Goal: Information Seeking & Learning: Learn about a topic

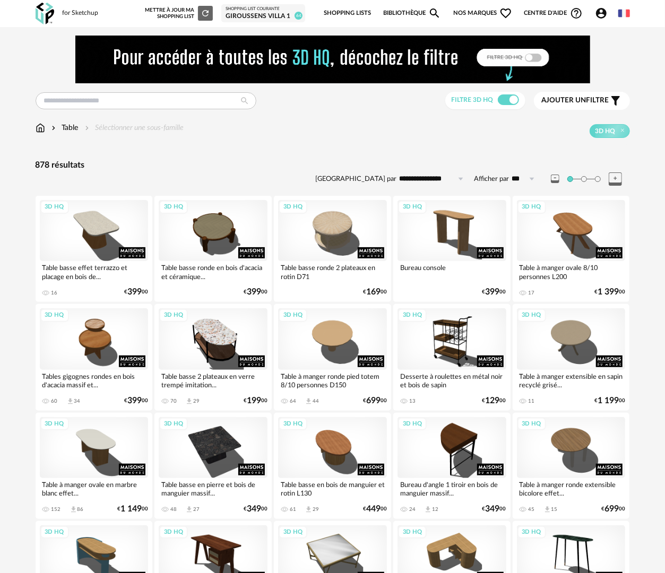
click at [285, 16] on div "GIROUSSENS VILLA 1" at bounding box center [263, 16] width 75 height 8
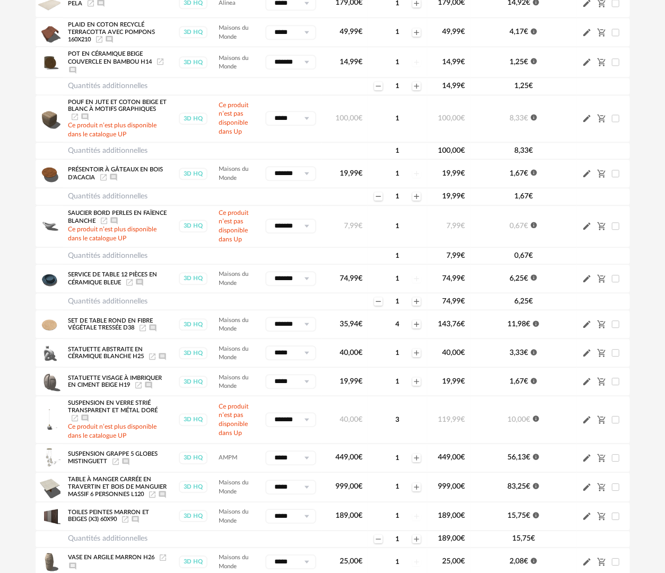
scroll to position [1380, 0]
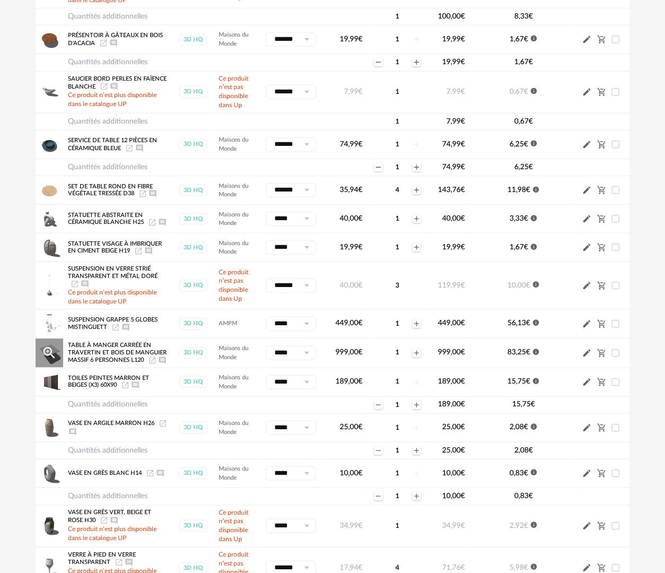
click at [89, 357] on span "Table à manger carrée en travertin et bois de manguier massif 6 personnes L120" at bounding box center [117, 352] width 99 height 21
click at [56, 360] on icon "Magnify Plus Outline icon" at bounding box center [49, 353] width 16 height 16
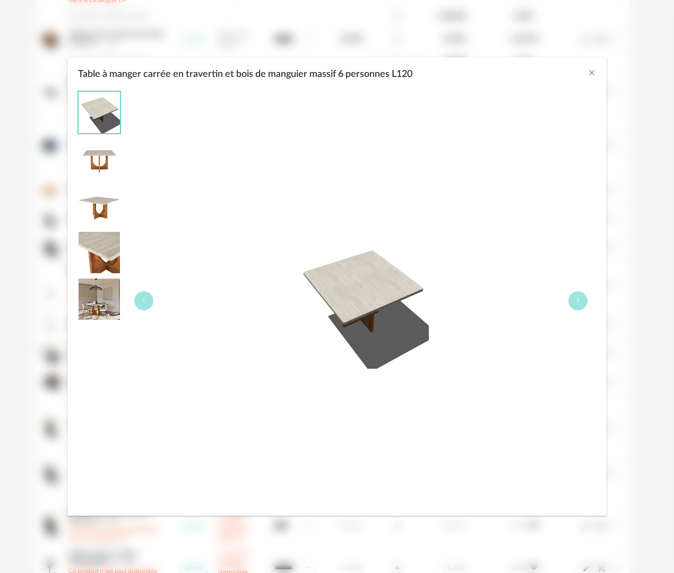
click at [100, 251] on img "Table à manger carrée en travertin et bois de manguier massif 6 personnes L120" at bounding box center [99, 252] width 41 height 41
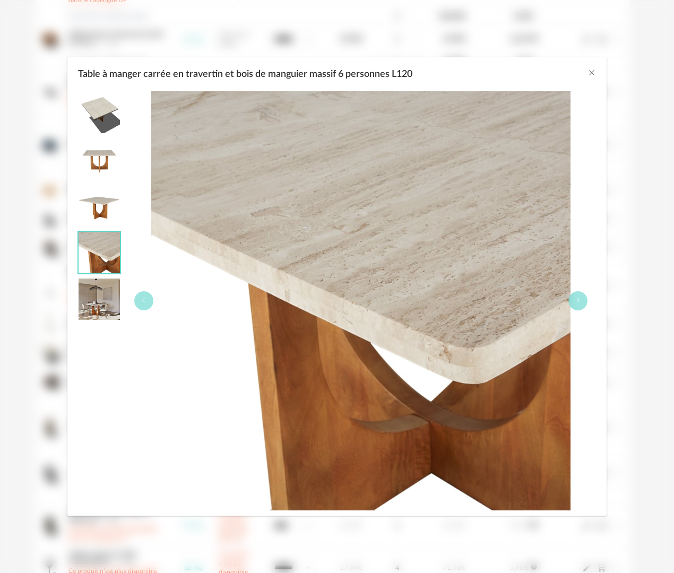
click at [99, 112] on img "Table à manger carrée en travertin et bois de manguier massif 6 personnes L120" at bounding box center [99, 112] width 41 height 41
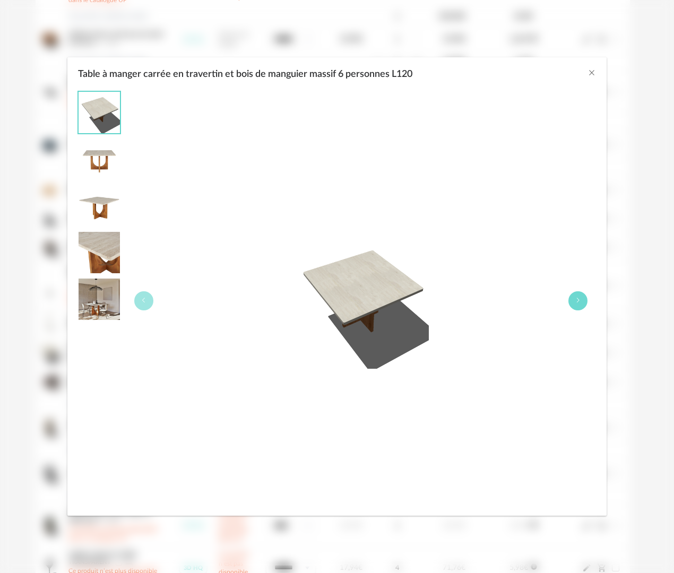
click at [583, 302] on button "Table à manger carrée en travertin et bois de manguier massif 6 personnes L120" at bounding box center [577, 300] width 19 height 19
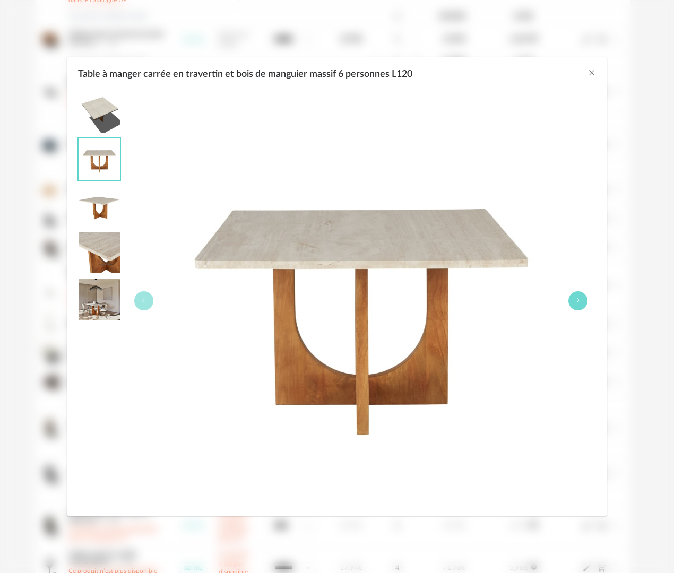
click at [583, 302] on button "Table à manger carrée en travertin et bois de manguier massif 6 personnes L120" at bounding box center [577, 300] width 19 height 19
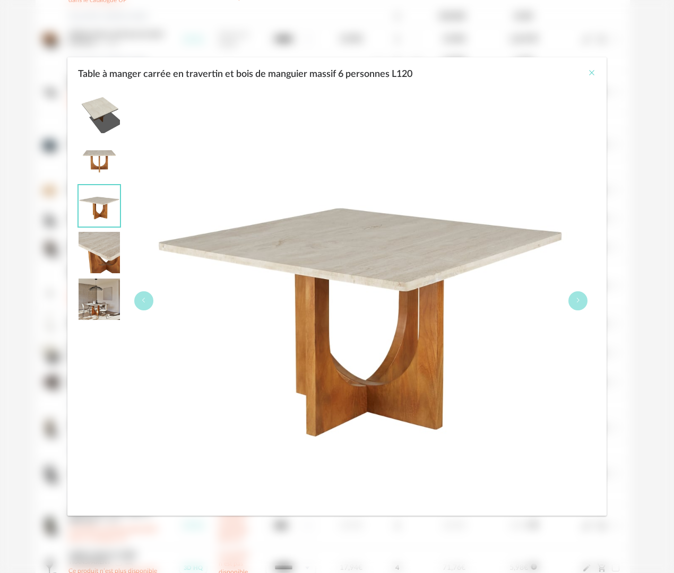
click at [590, 75] on icon "Close" at bounding box center [591, 72] width 8 height 8
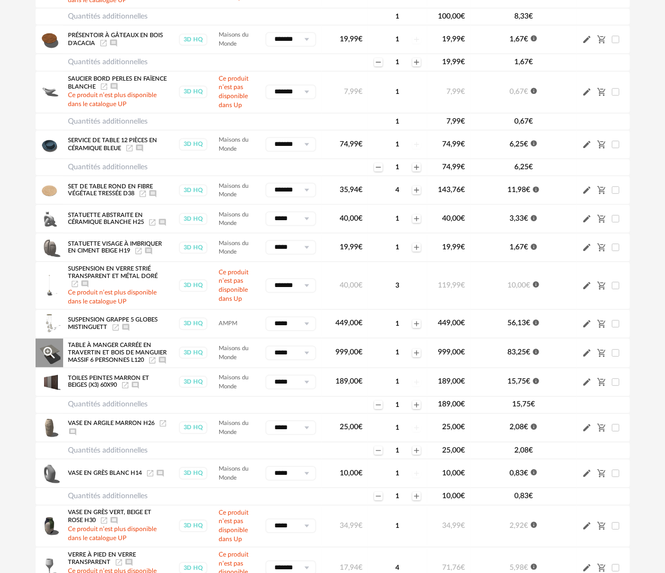
click at [518, 356] on span "83,25 €" at bounding box center [518, 352] width 23 height 7
click at [536, 356] on icon "Information icon" at bounding box center [535, 351] width 7 height 7
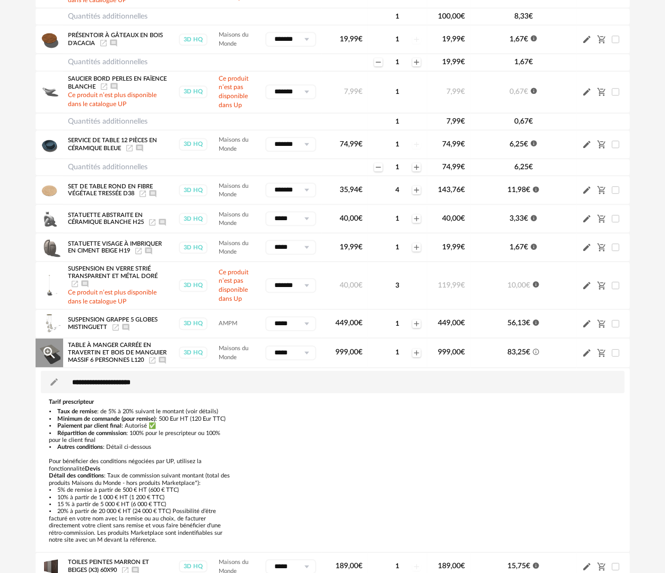
click at [345, 356] on span "999,00 €" at bounding box center [348, 352] width 27 height 7
click at [444, 356] on span "999,00 €" at bounding box center [451, 352] width 27 height 7
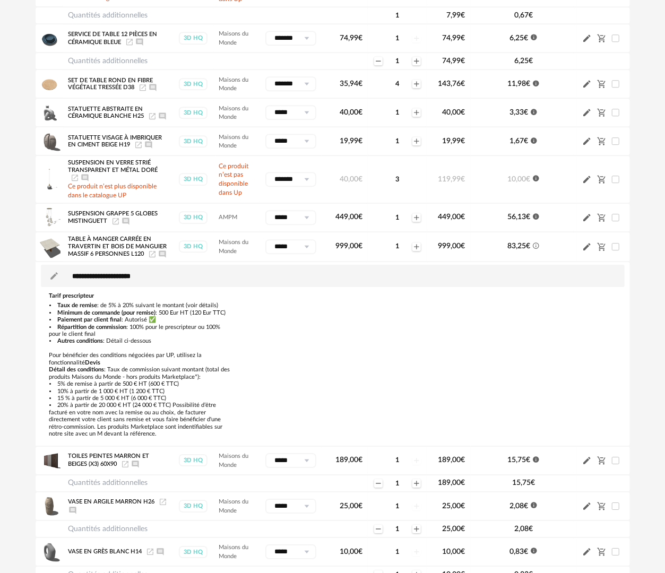
scroll to position [1539, 0]
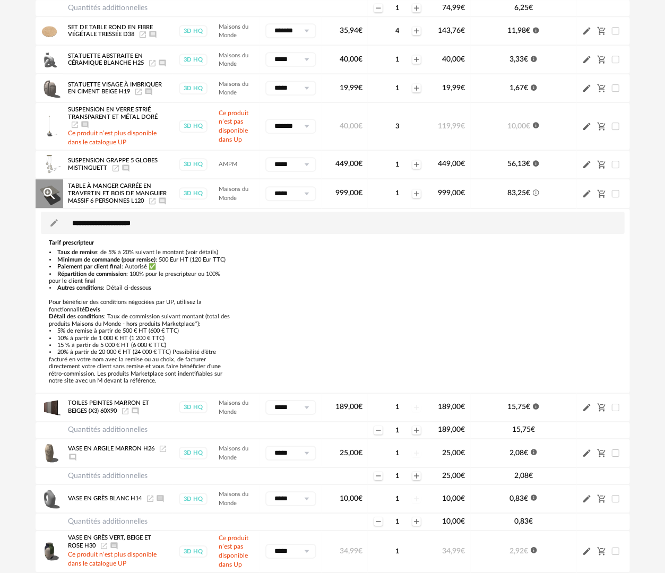
click at [101, 194] on span "Table à manger carrée en travertin et bois de manguier massif 6 personnes L120" at bounding box center [117, 193] width 99 height 21
click at [54, 198] on icon "Magnify Plus Outline icon" at bounding box center [49, 194] width 16 height 16
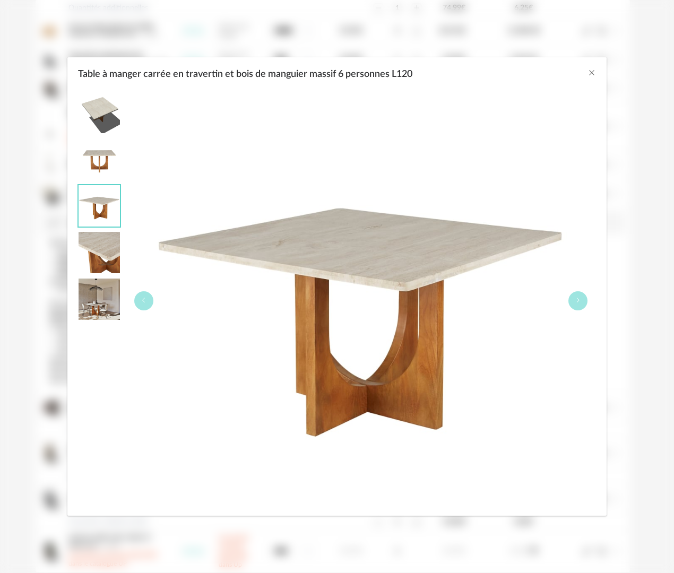
click at [91, 307] on img "Table à manger carrée en travertin et bois de manguier massif 6 personnes L120" at bounding box center [99, 299] width 41 height 41
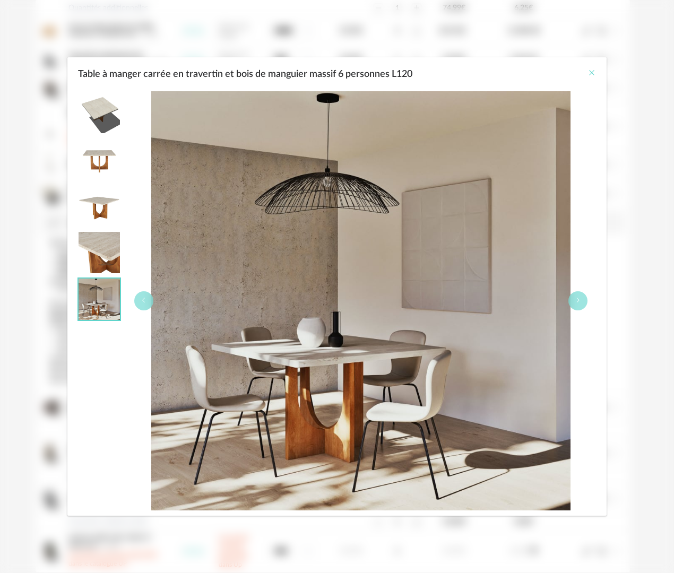
click at [591, 71] on icon "Close" at bounding box center [591, 72] width 8 height 8
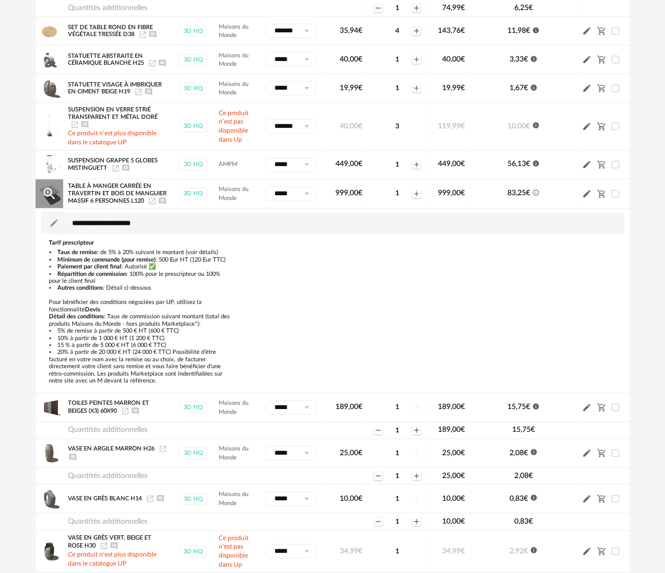
click at [153, 204] on icon "Launch icon" at bounding box center [152, 201] width 6 height 6
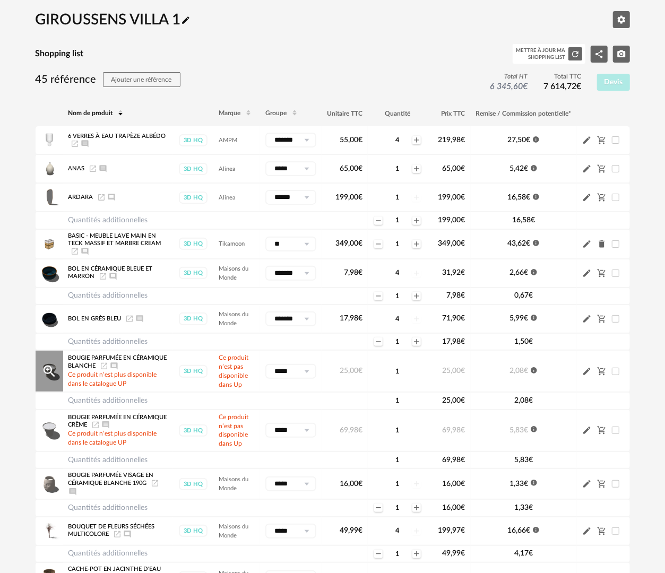
scroll to position [0, 0]
